Goal: Information Seeking & Learning: Find specific fact

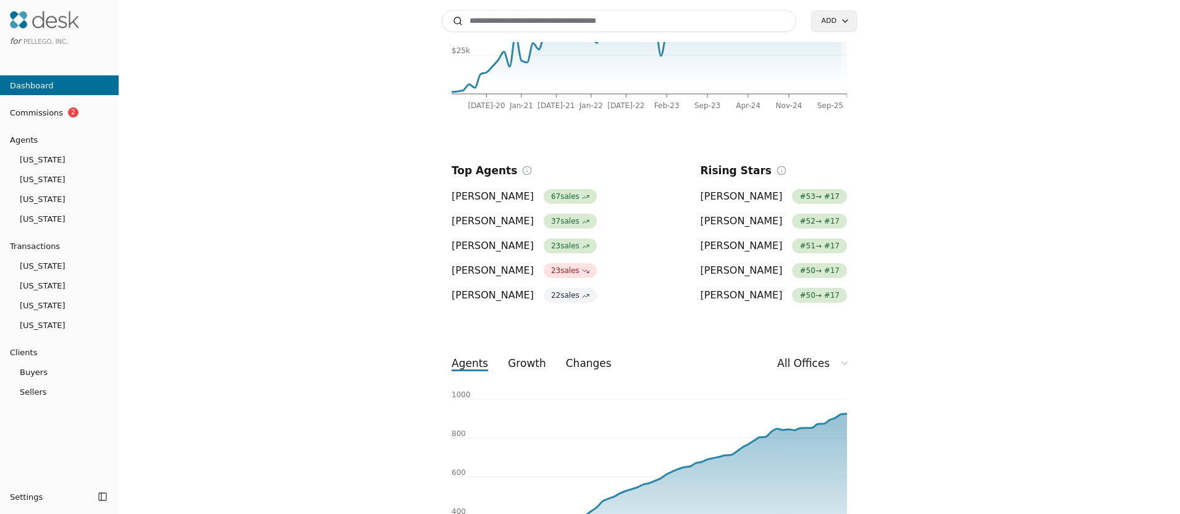
scroll to position [229, 0]
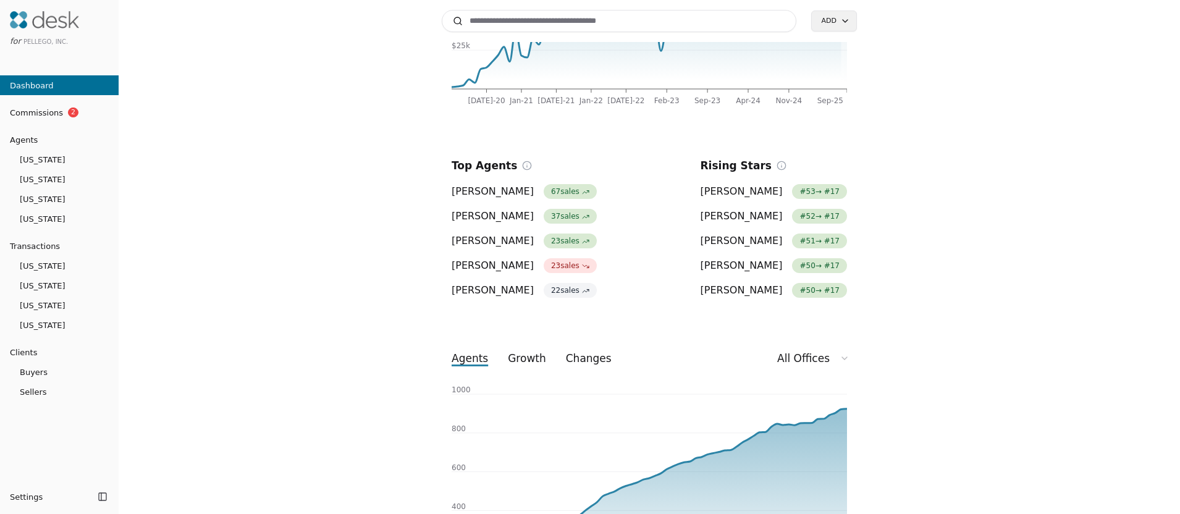
click at [57, 166] on link "[US_STATE]" at bounding box center [59, 159] width 119 height 17
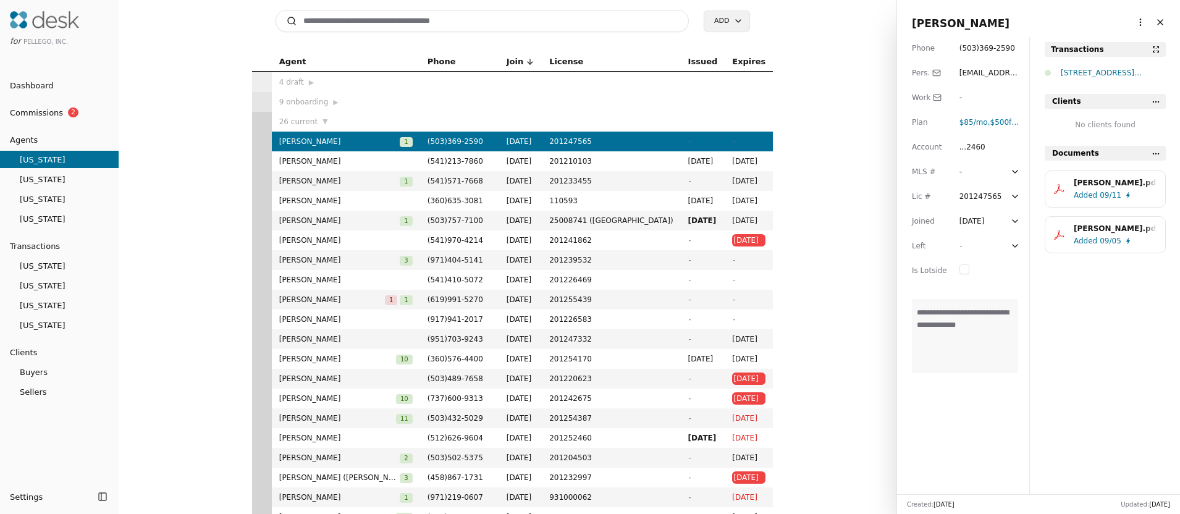
click at [82, 187] on link "[US_STATE]" at bounding box center [59, 179] width 119 height 17
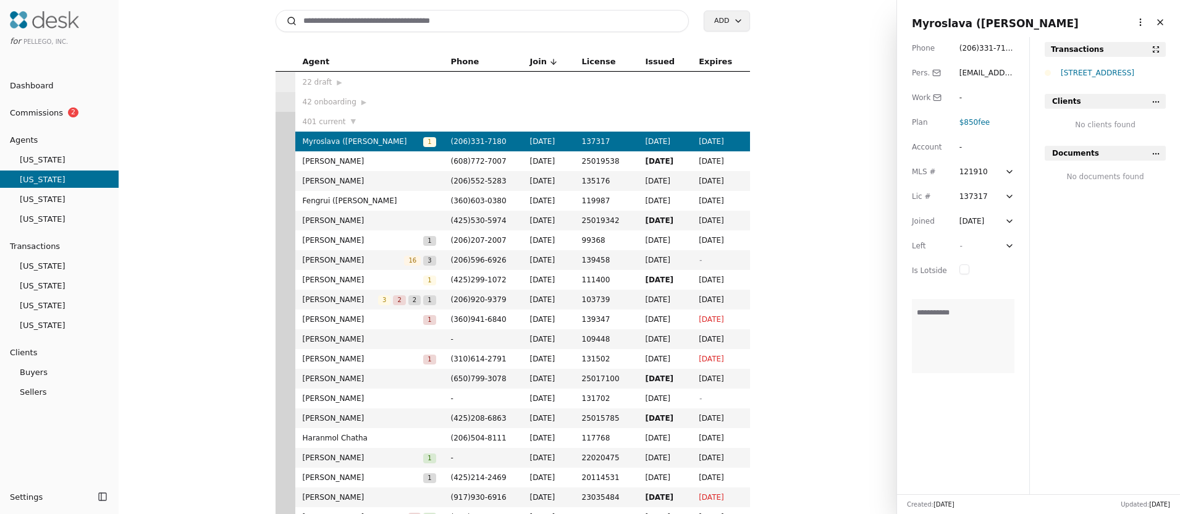
drag, startPoint x: 80, startPoint y: 198, endPoint x: 222, endPoint y: 197, distance: 142.2
click at [80, 198] on span "[US_STATE]" at bounding box center [59, 199] width 119 height 13
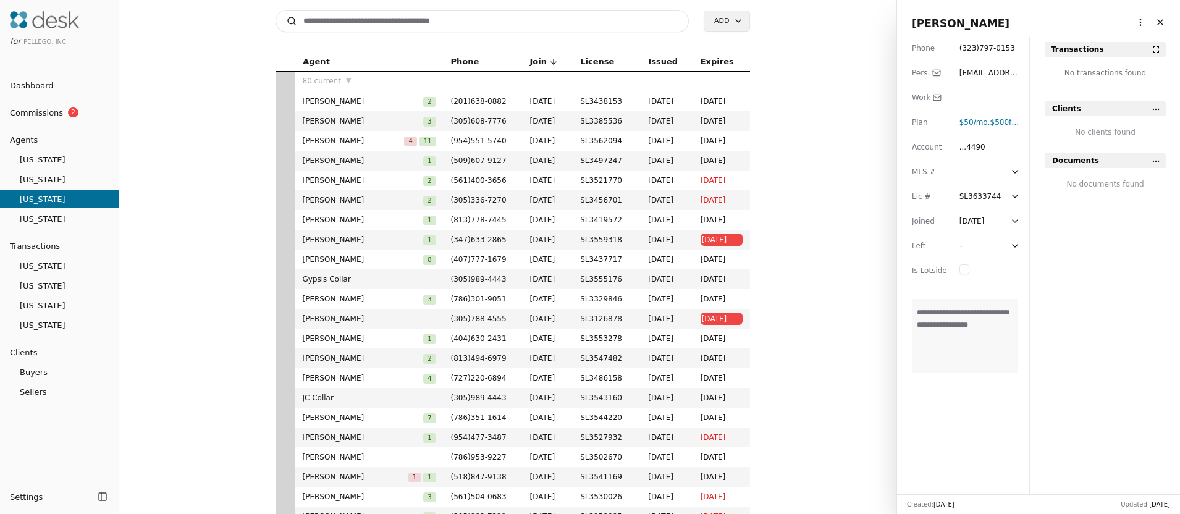
scroll to position [742, 0]
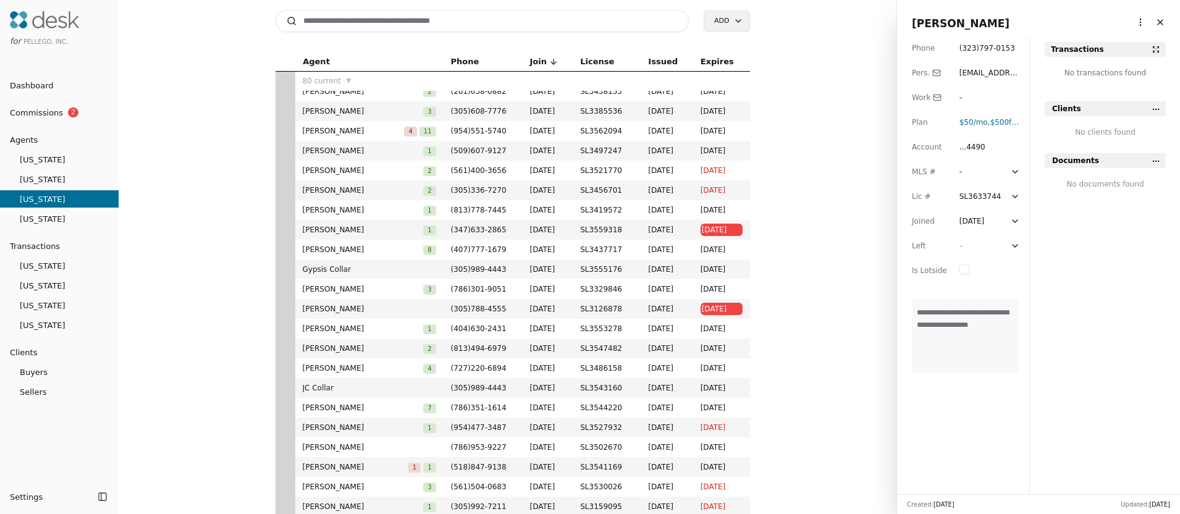
click at [78, 216] on span "[US_STATE]" at bounding box center [59, 219] width 119 height 13
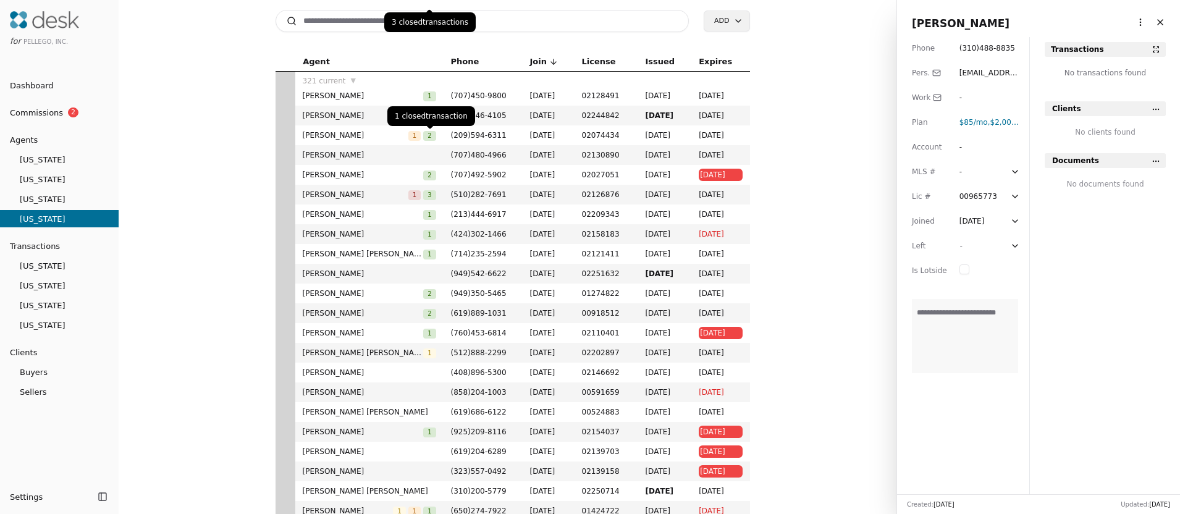
scroll to position [1279, 0]
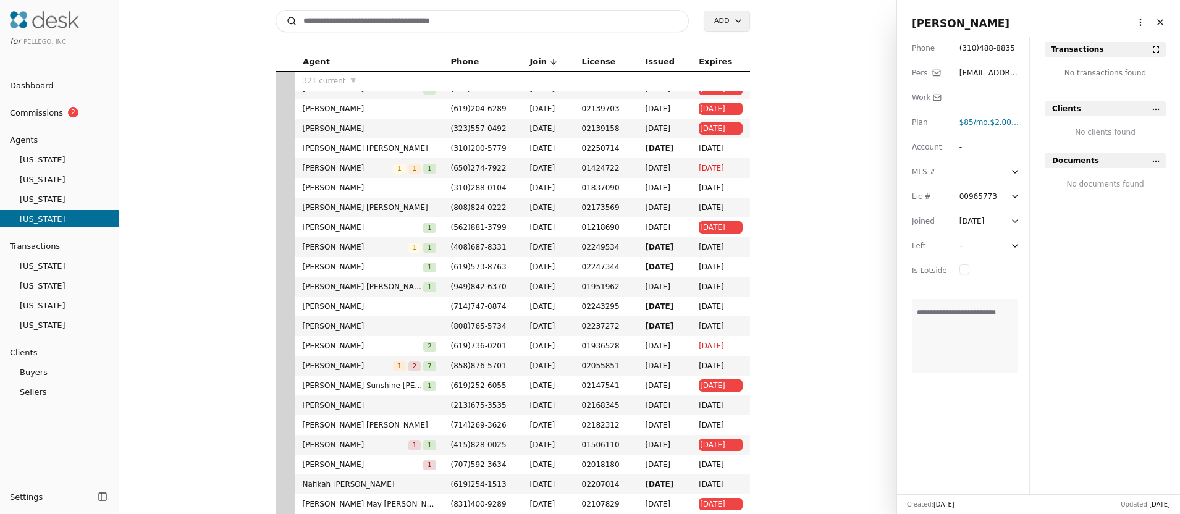
click at [41, 378] on span "Buyers" at bounding box center [59, 372] width 119 height 13
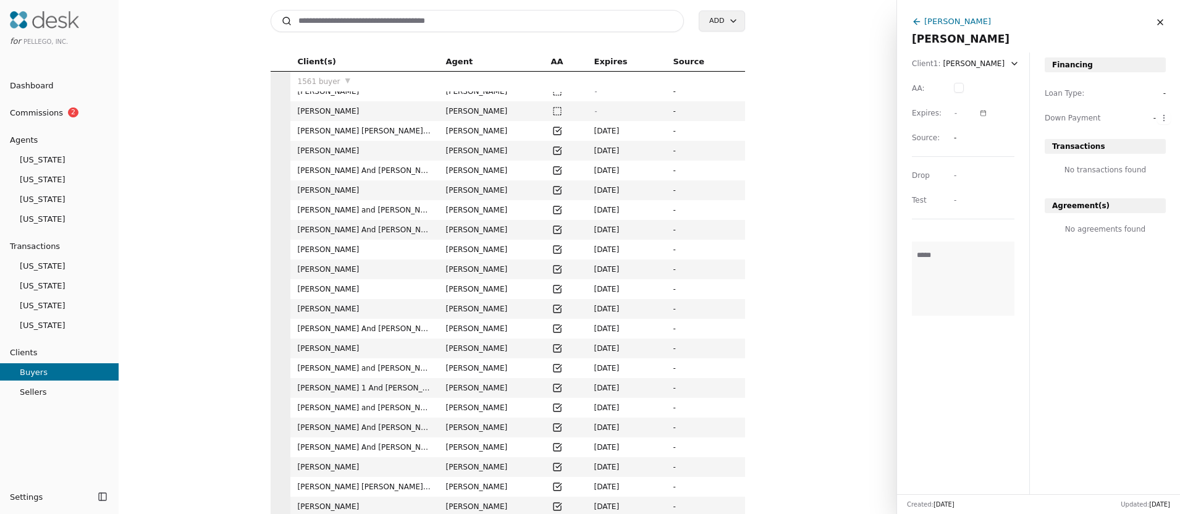
scroll to position [676, 0]
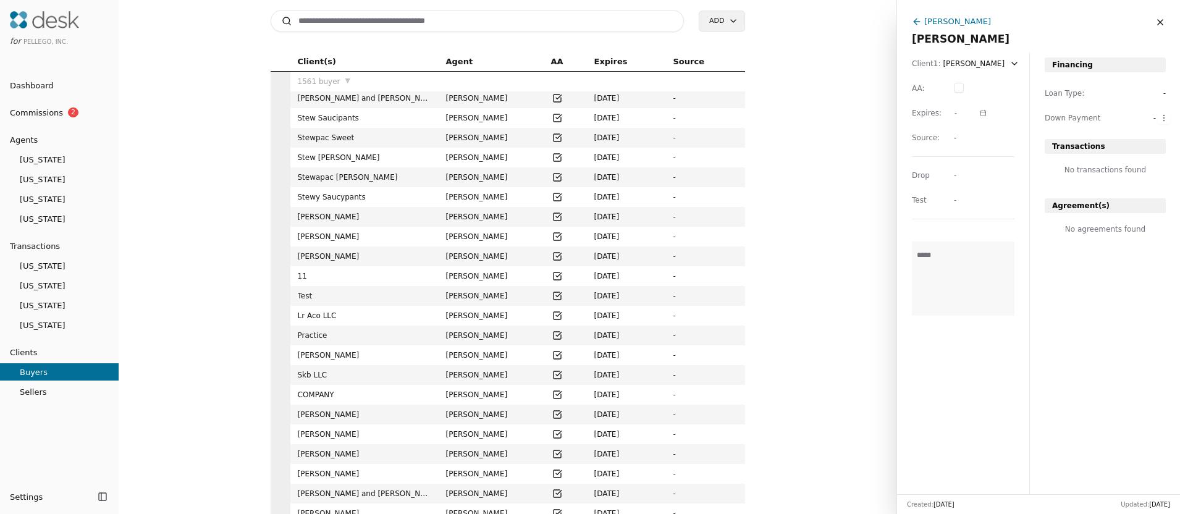
click at [41, 387] on span "Sellers" at bounding box center [59, 392] width 119 height 13
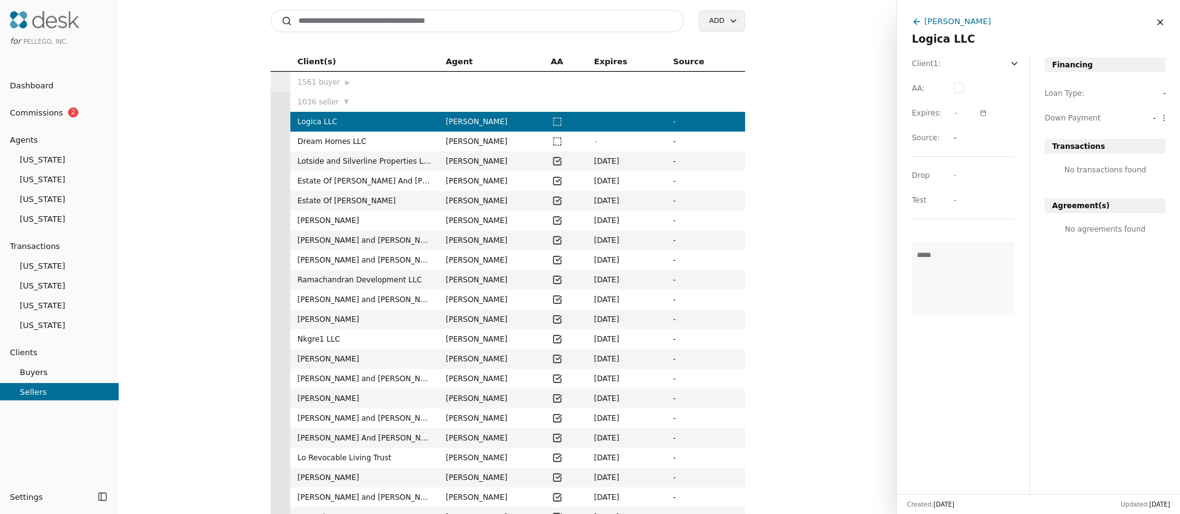
click at [77, 111] on link "Commissions 2" at bounding box center [59, 113] width 119 height 20
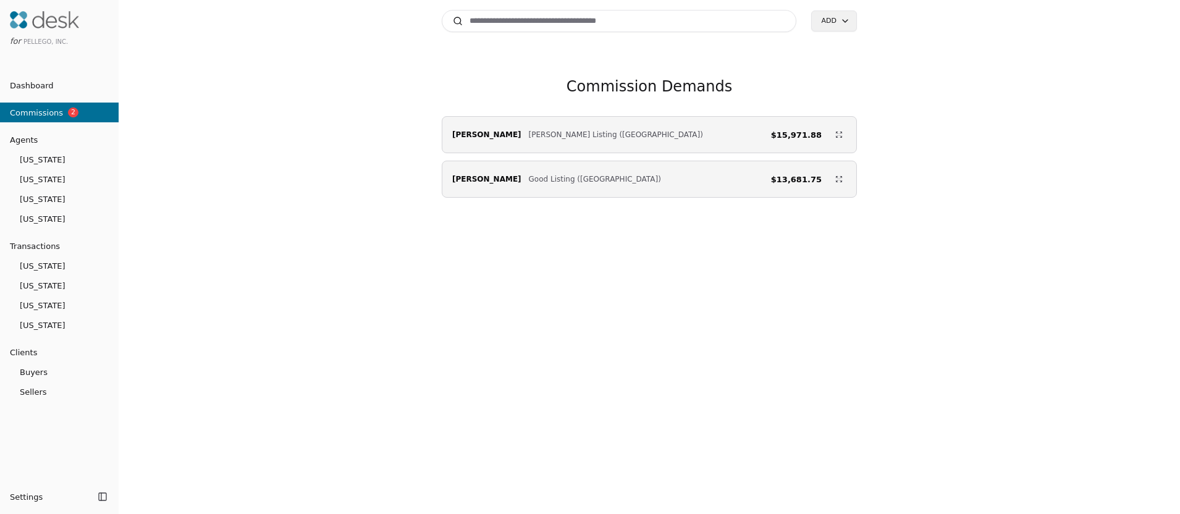
scroll to position [0, 1]
click at [74, 167] on link "[US_STATE]" at bounding box center [58, 159] width 119 height 17
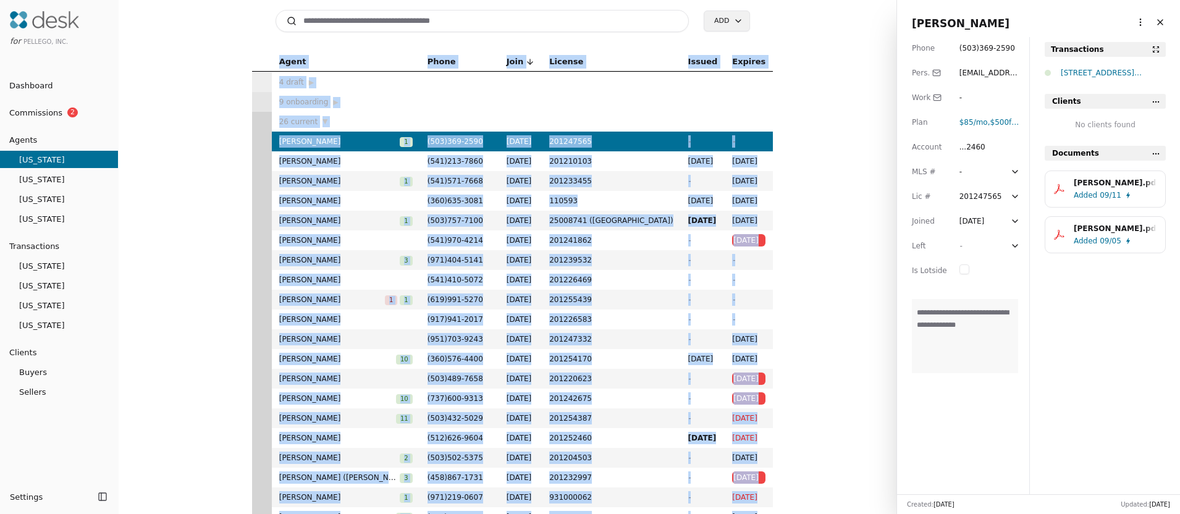
scroll to position [151, 0]
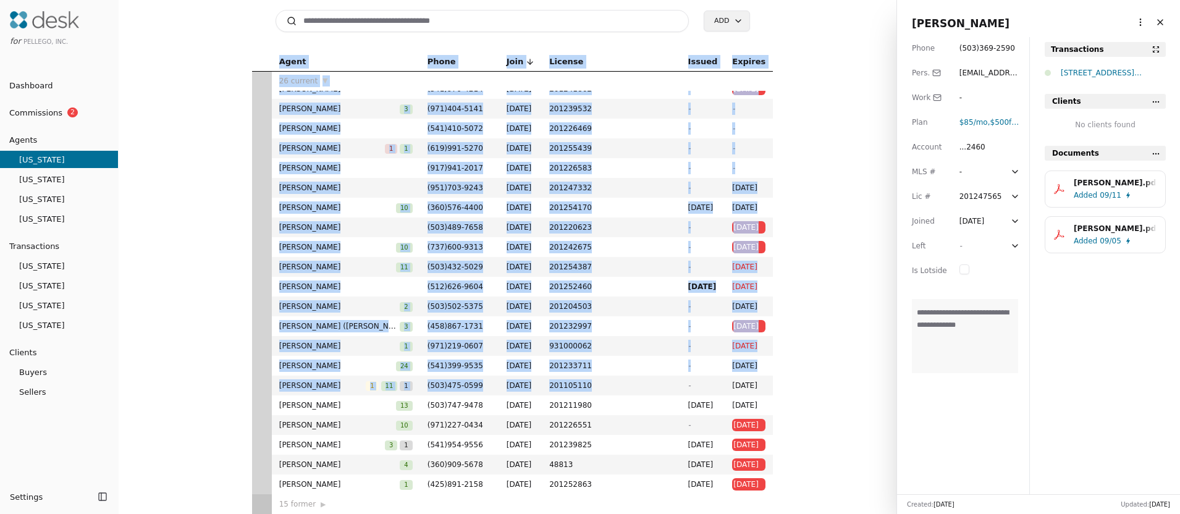
drag, startPoint x: 298, startPoint y: 59, endPoint x: 740, endPoint y: 484, distance: 613.2
click at [742, 484] on table "Agent Phone Join License Issued Expires 4 draft ▶ 9 onboarding ▶ 26 current ▼ […" at bounding box center [513, 208] width 522 height 614
copy table "Lorem Ipsum Dolo Sitamet Consec Adipisc 0 elits ▶ 5 doeiusmodt ▶ 22 incidid ▼ U…"
